Goal: Use online tool/utility: Utilize a website feature to perform a specific function

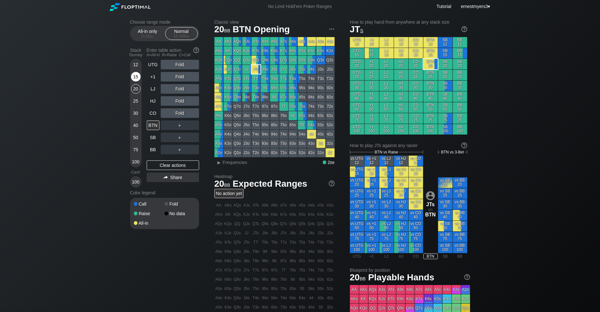
click at [135, 77] on div "15" at bounding box center [136, 77] width 10 height 10
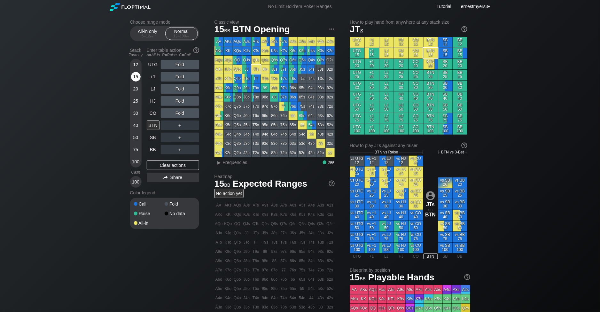
click at [135, 77] on div "15" at bounding box center [136, 77] width 10 height 10
click at [182, 67] on div "R ✕" at bounding box center [180, 65] width 12 height 10
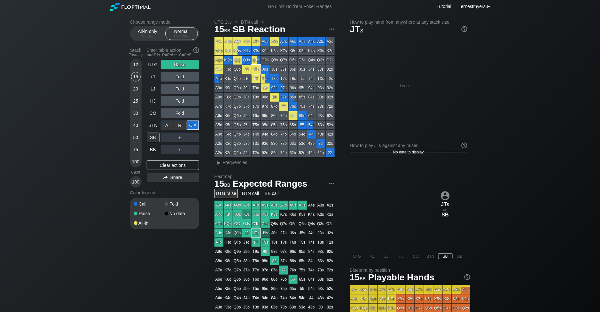
click at [194, 126] on div "C ✕" at bounding box center [193, 126] width 12 height 10
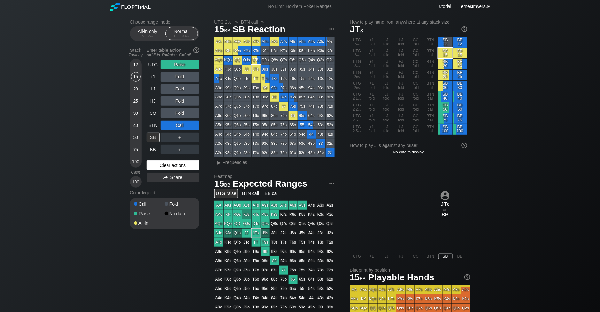
click at [171, 164] on div "Clear actions" at bounding box center [173, 165] width 52 height 10
